Goal: Check status: Check status

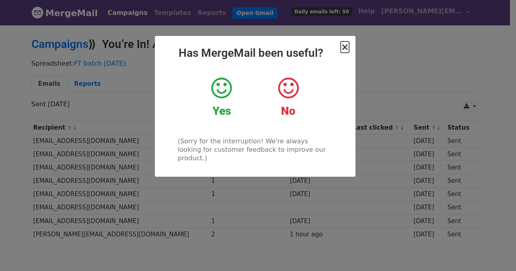
click at [344, 48] on span "×" at bounding box center [344, 46] width 8 height 11
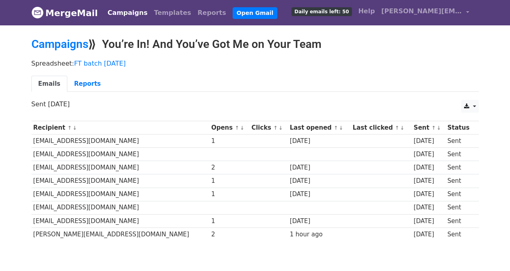
click at [45, 85] on link "Emails" at bounding box center [49, 84] width 36 height 17
